Goal: Find specific fact: Find specific fact

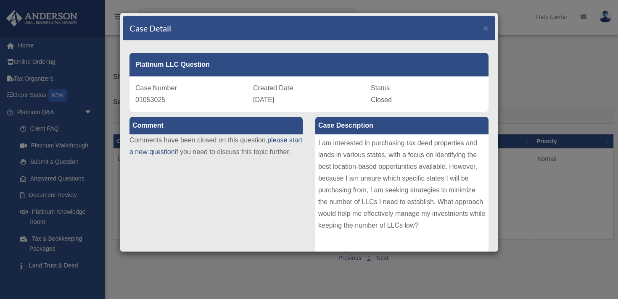
scroll to position [69, 0]
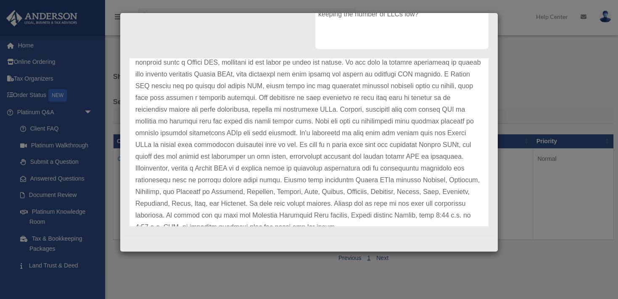
click at [179, 244] on div at bounding box center [308, 242] width 371 height 13
click at [149, 273] on div "Case Detail × Platinum LLC Question Case Number 01053025 Created Date July 23, …" at bounding box center [309, 149] width 618 height 299
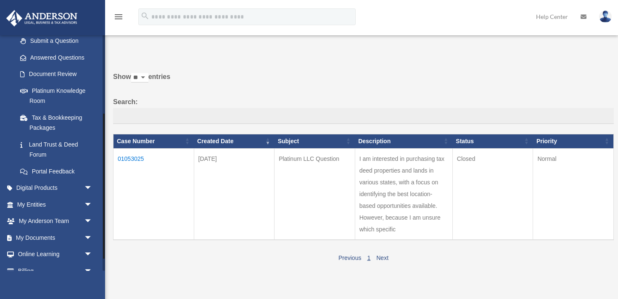
scroll to position [138, 0]
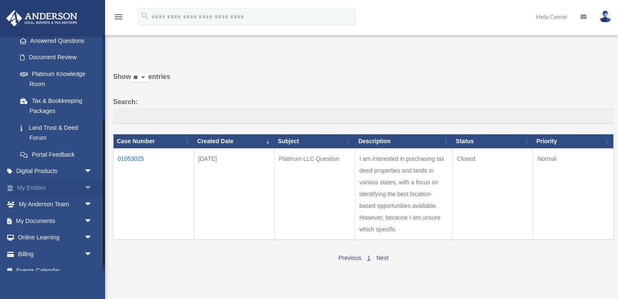
click at [92, 188] on span "arrow_drop_down" at bounding box center [92, 187] width 17 height 17
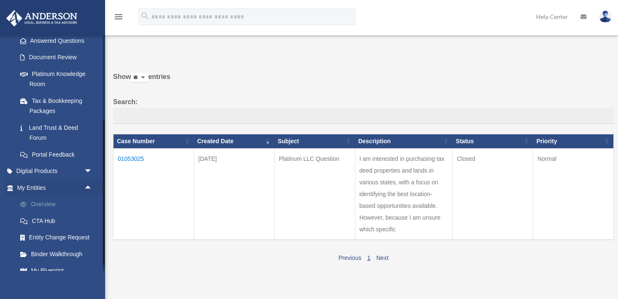
click at [37, 205] on link "Overview" at bounding box center [58, 204] width 93 height 17
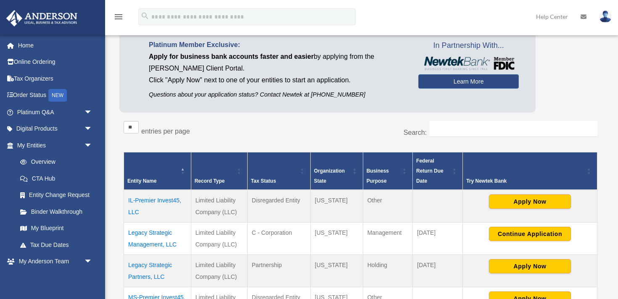
scroll to position [59, 0]
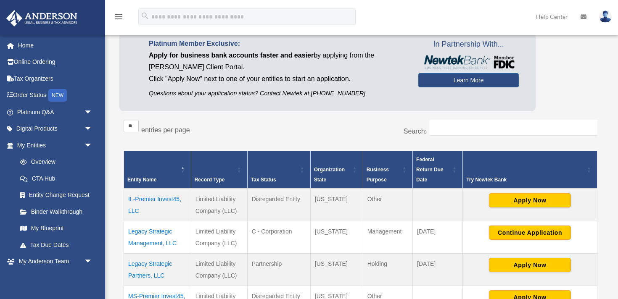
click at [157, 198] on td "IL-Premier Invest45, LLC" at bounding box center [157, 205] width 67 height 33
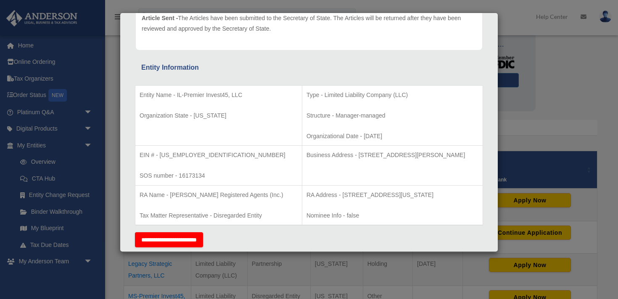
scroll to position [113, 0]
drag, startPoint x: 313, startPoint y: 195, endPoint x: 476, endPoint y: 190, distance: 162.3
click at [476, 190] on p "RA Address - [STREET_ADDRESS][US_STATE]" at bounding box center [392, 194] width 172 height 11
copy p "[STREET_ADDRESS][US_STATE]"
